Goal: Task Accomplishment & Management: Manage account settings

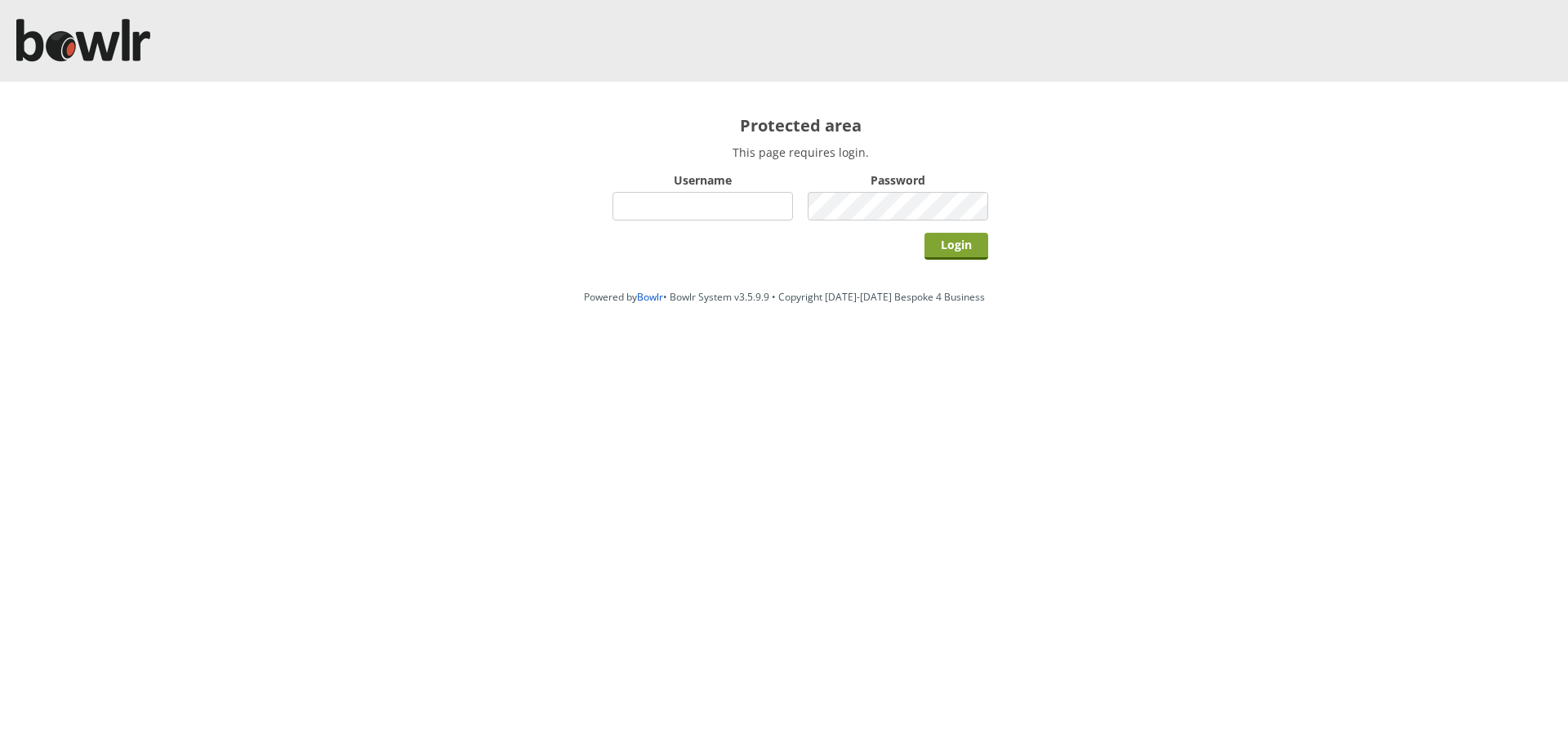
type input "hornseaindoorbowlsclub"
click at [950, 241] on input "Login" at bounding box center [956, 246] width 63 height 27
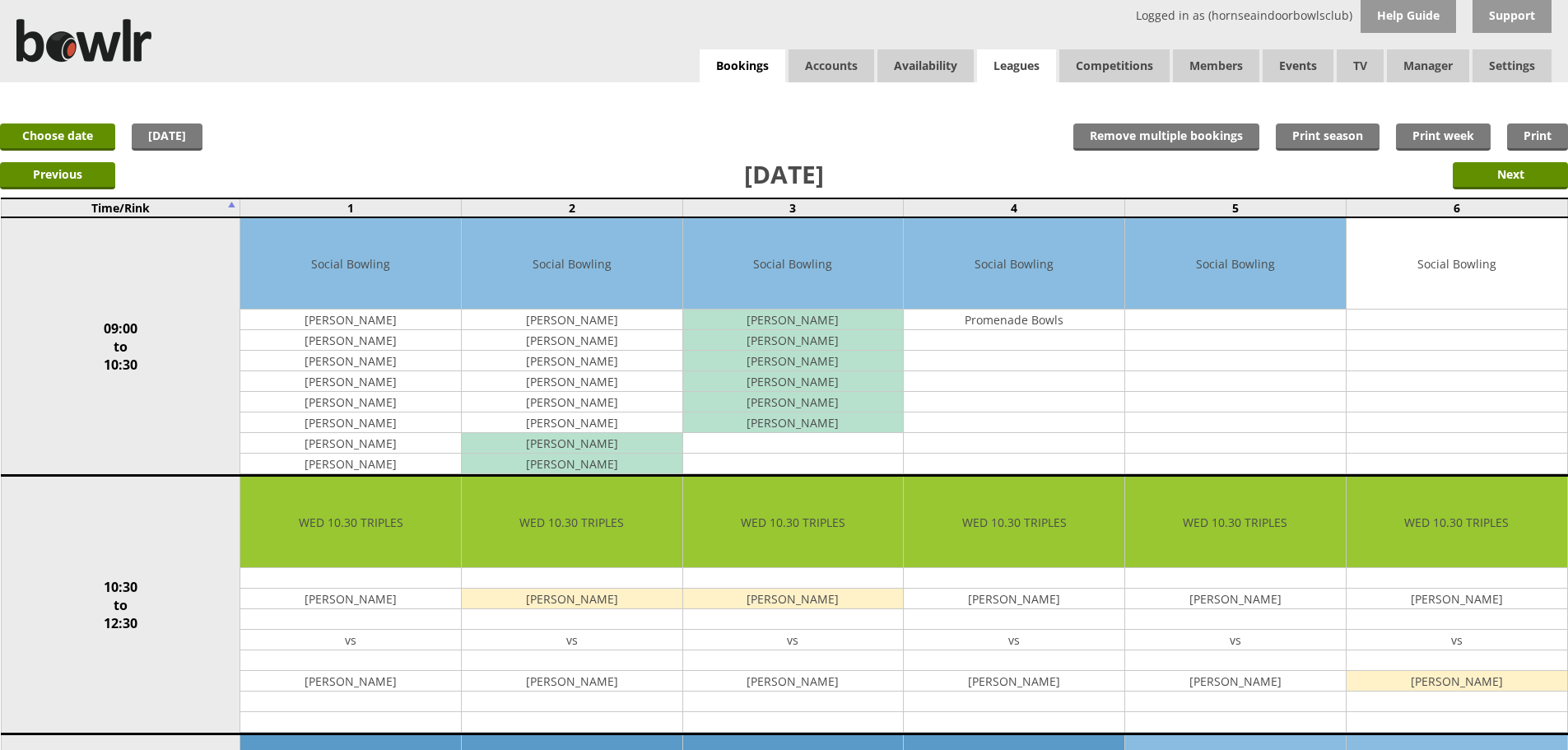
click at [1027, 76] on link "Leagues" at bounding box center [1016, 66] width 79 height 33
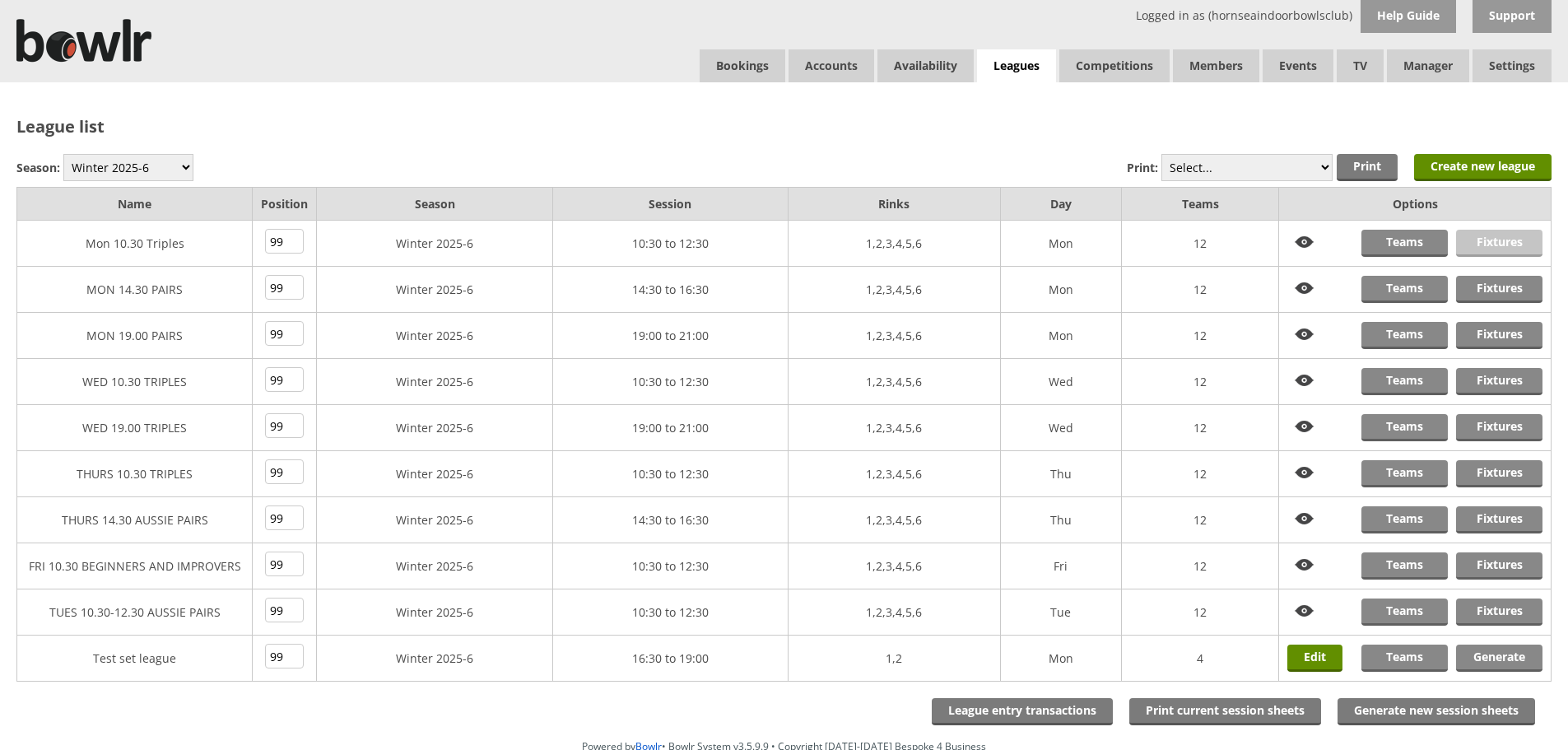
click at [1478, 240] on link "Fixtures" at bounding box center [1499, 243] width 86 height 27
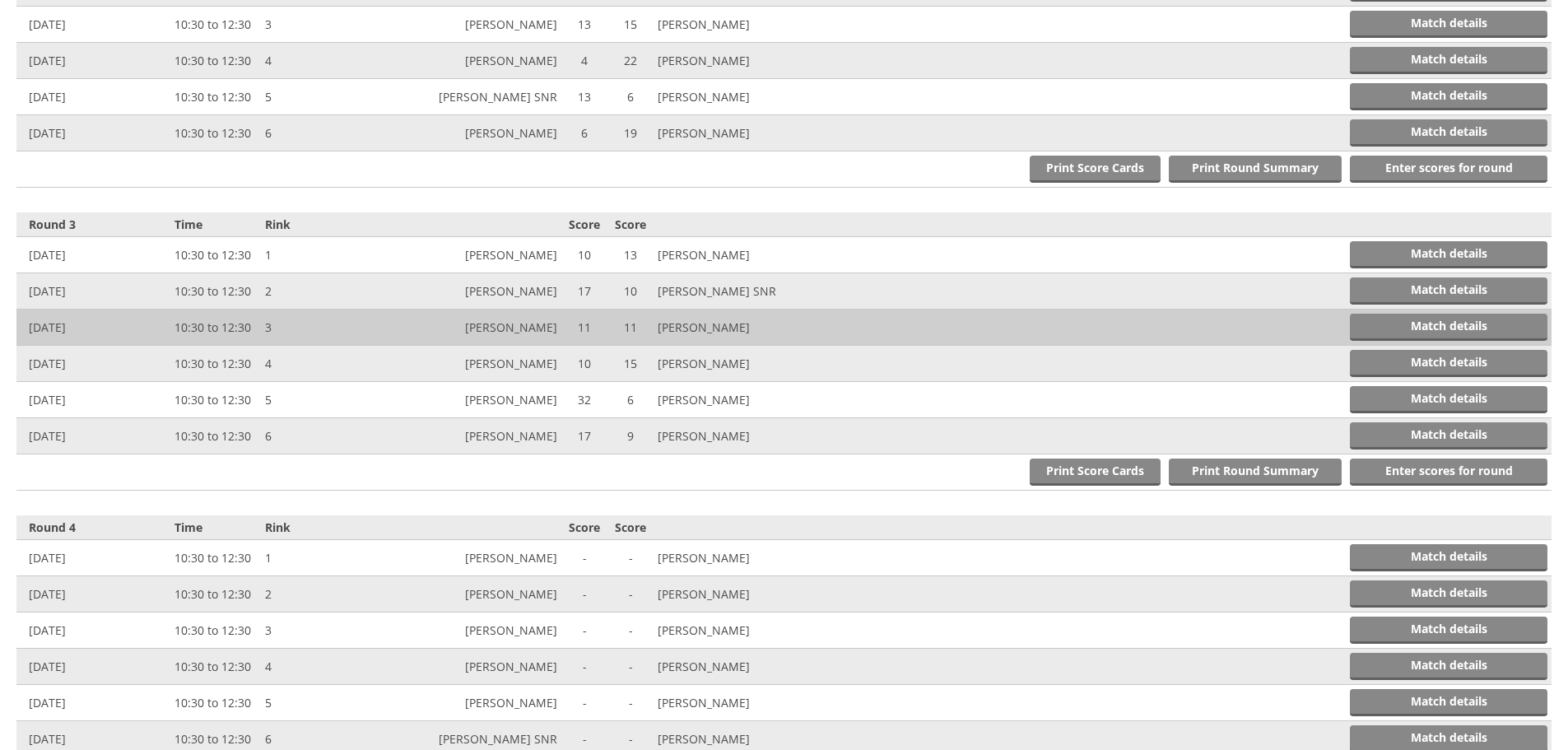
scroll to position [1071, 0]
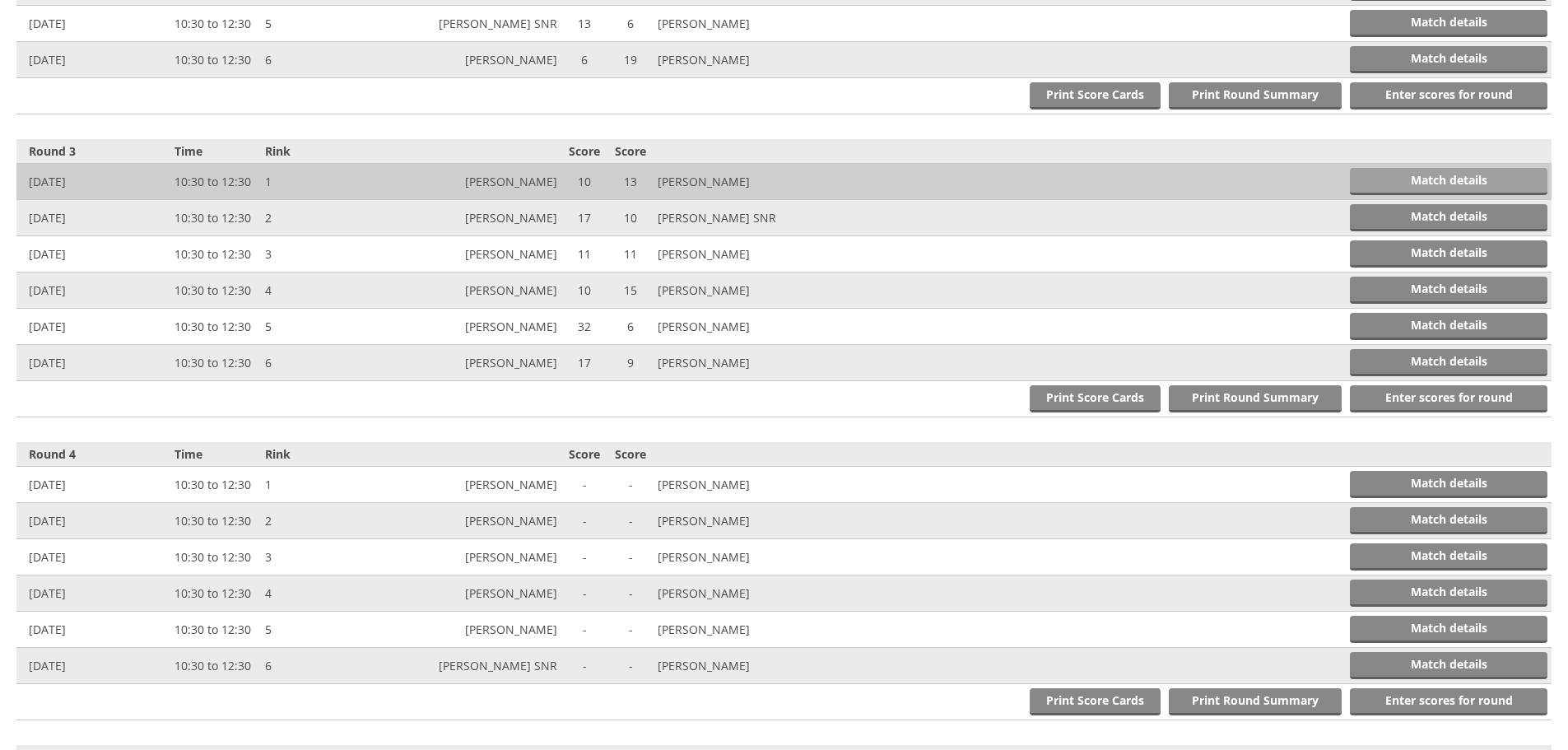
click at [1417, 181] on link "Match details" at bounding box center [1448, 181] width 198 height 27
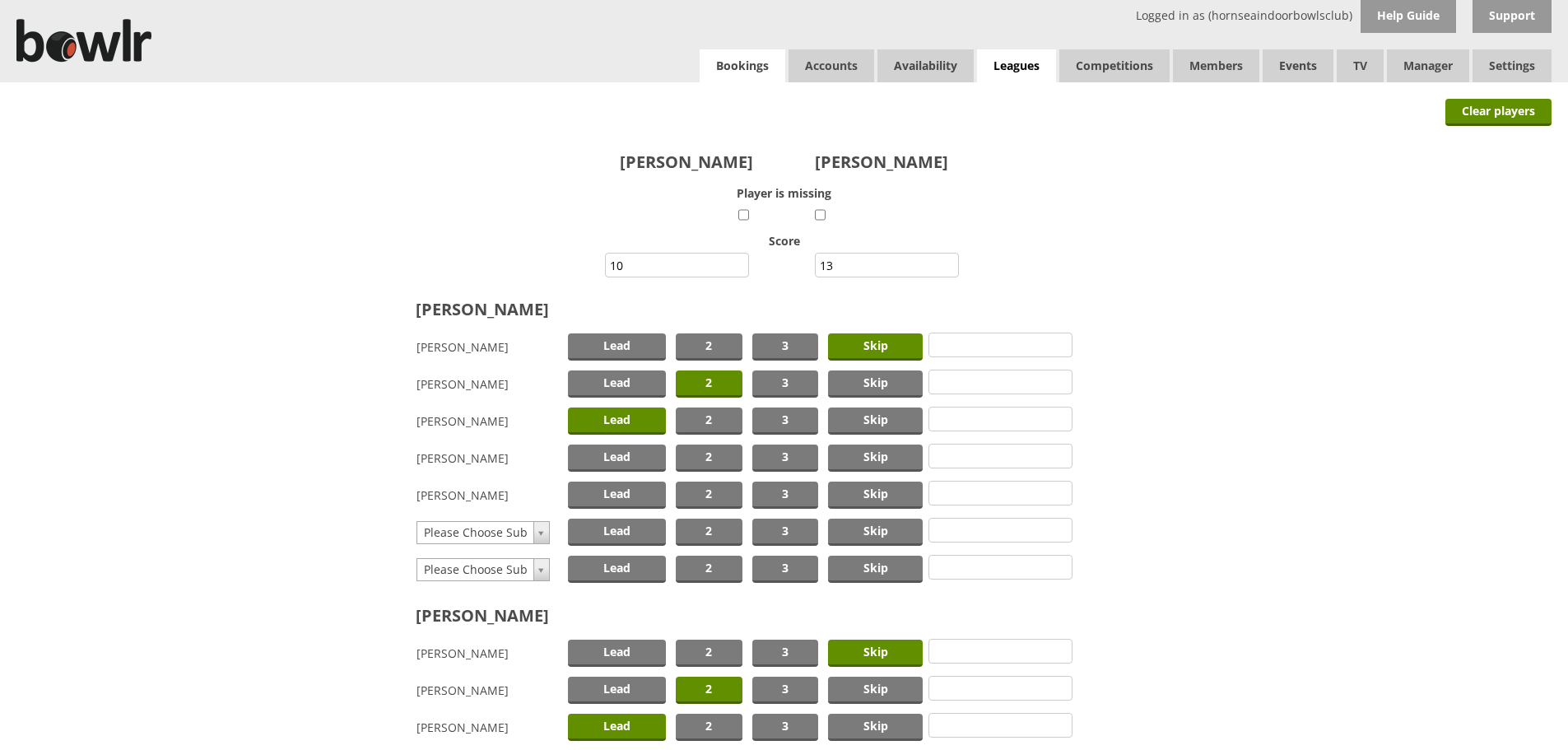
click at [720, 68] on link "Bookings" at bounding box center [742, 66] width 85 height 33
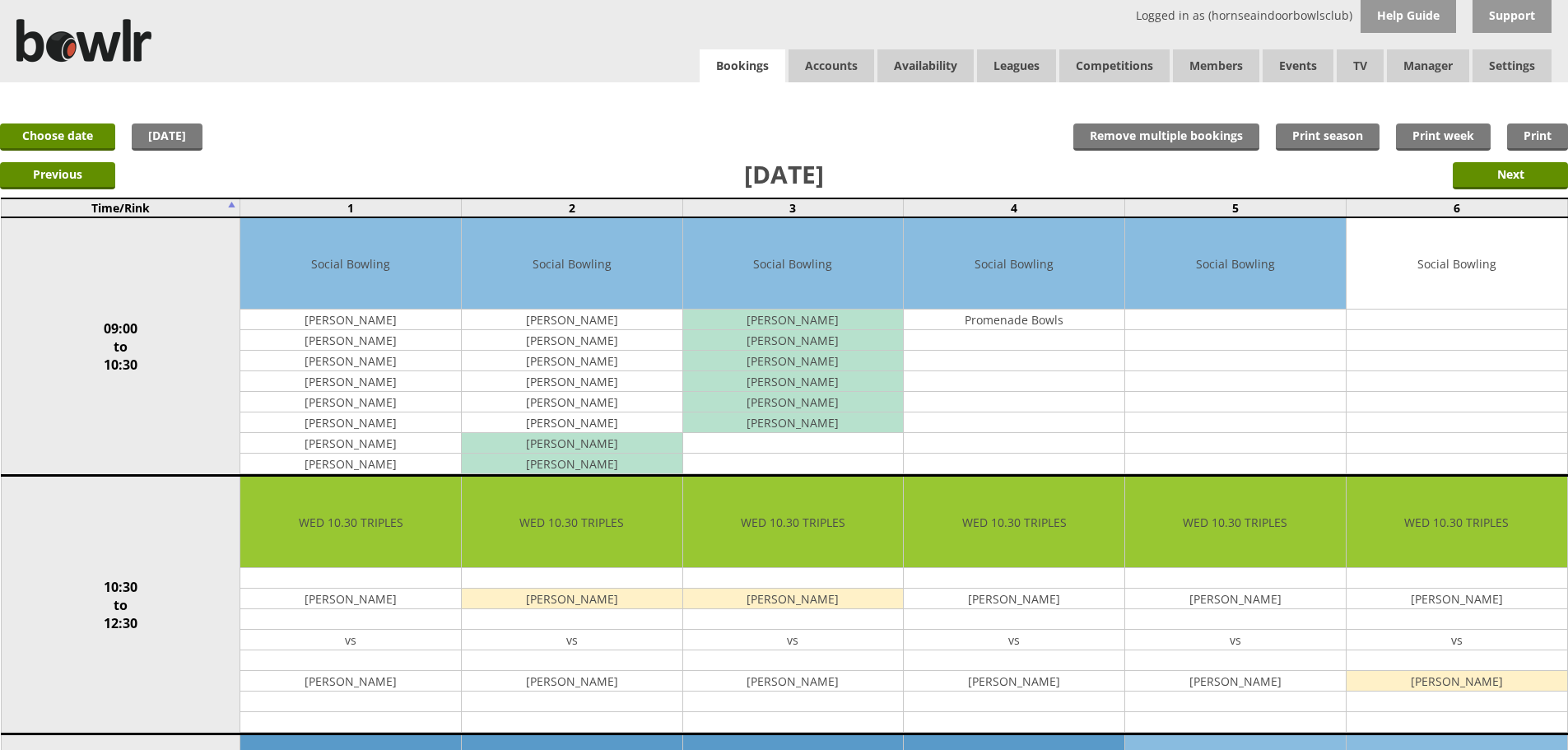
click at [700, 50] on link "Bookings" at bounding box center [742, 66] width 85 height 34
click at [1445, 120] on link "Log Out" at bounding box center [1473, 132] width 156 height 33
